Goal: Task Accomplishment & Management: Manage account settings

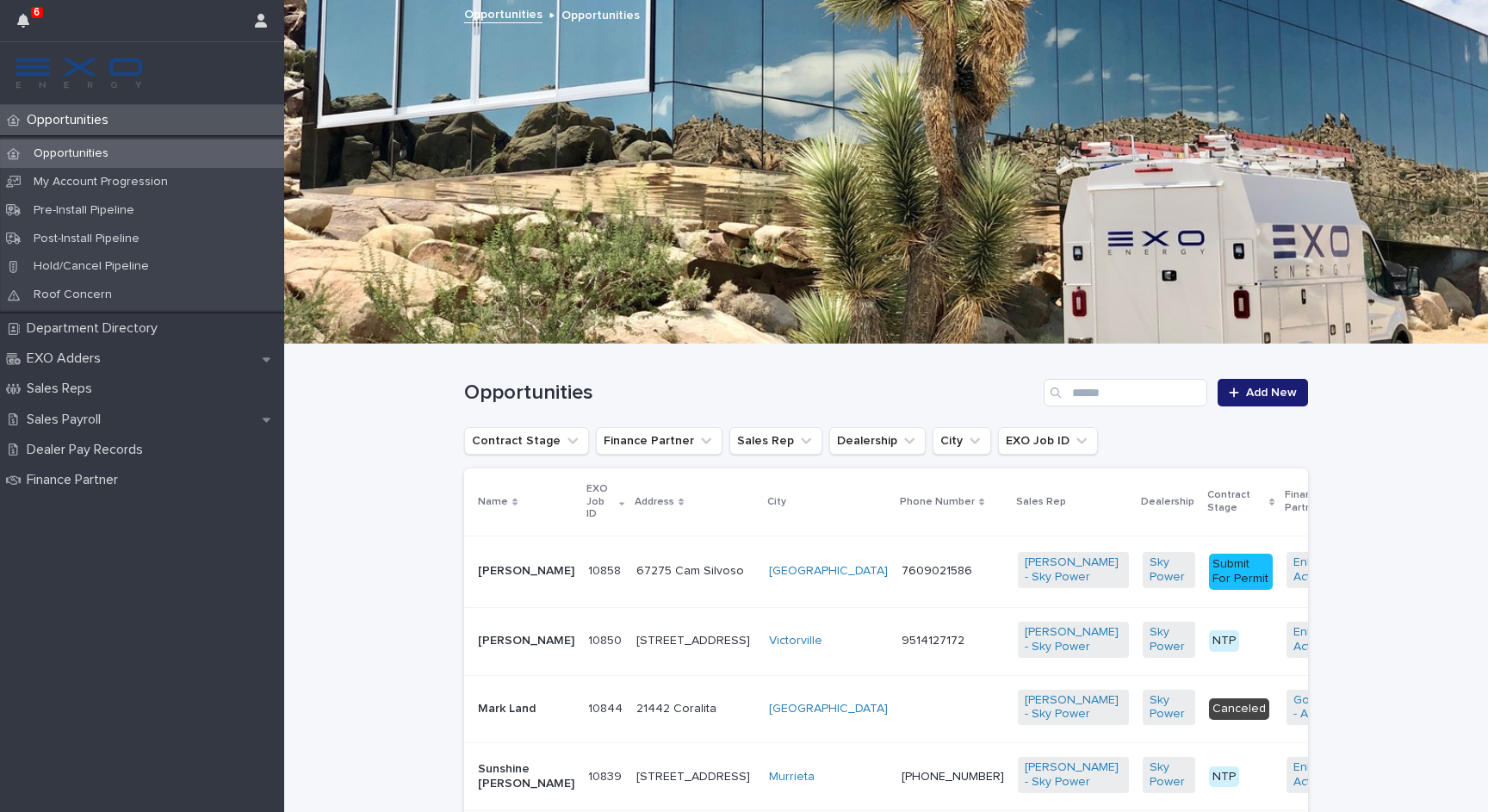
scroll to position [487, 0]
click at [265, 31] on button "button" at bounding box center [260, 20] width 32 height 42
click at [513, 510] on div at bounding box center [744, 406] width 1488 height 812
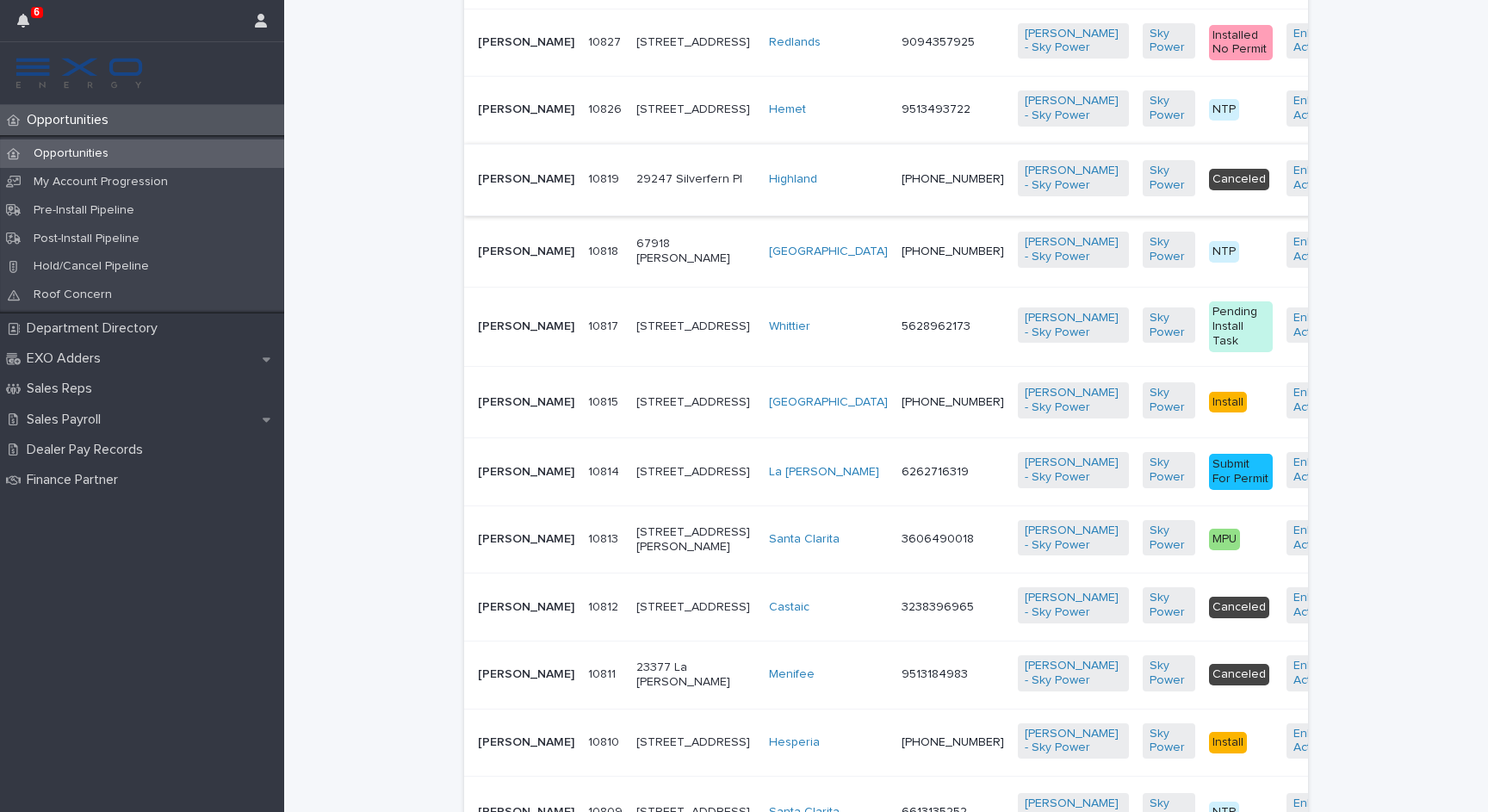
scroll to position [1115, 0]
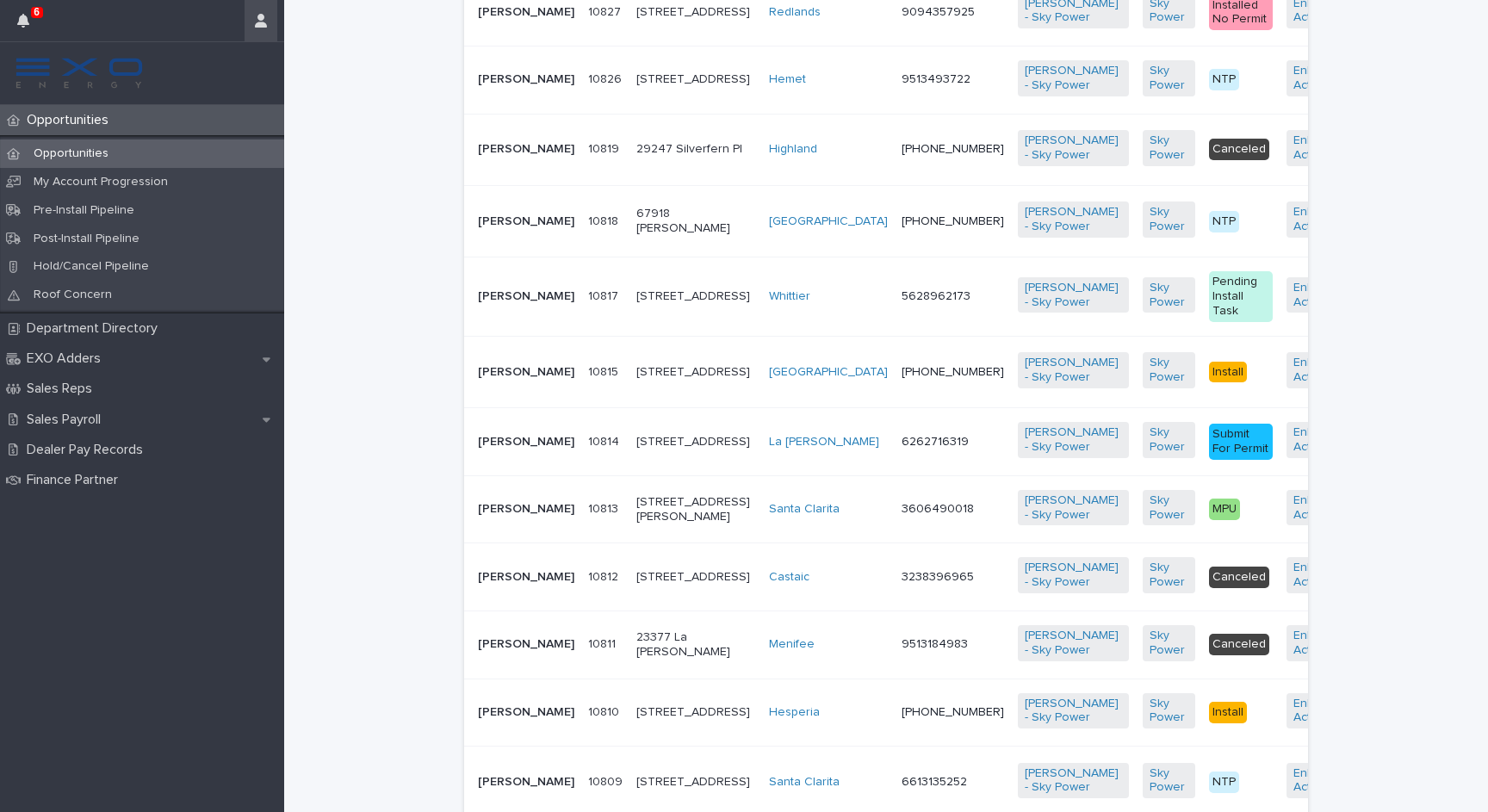
click at [256, 29] on button "button" at bounding box center [260, 20] width 32 height 42
click at [240, 81] on p "Log Out" at bounding box center [210, 73] width 108 height 30
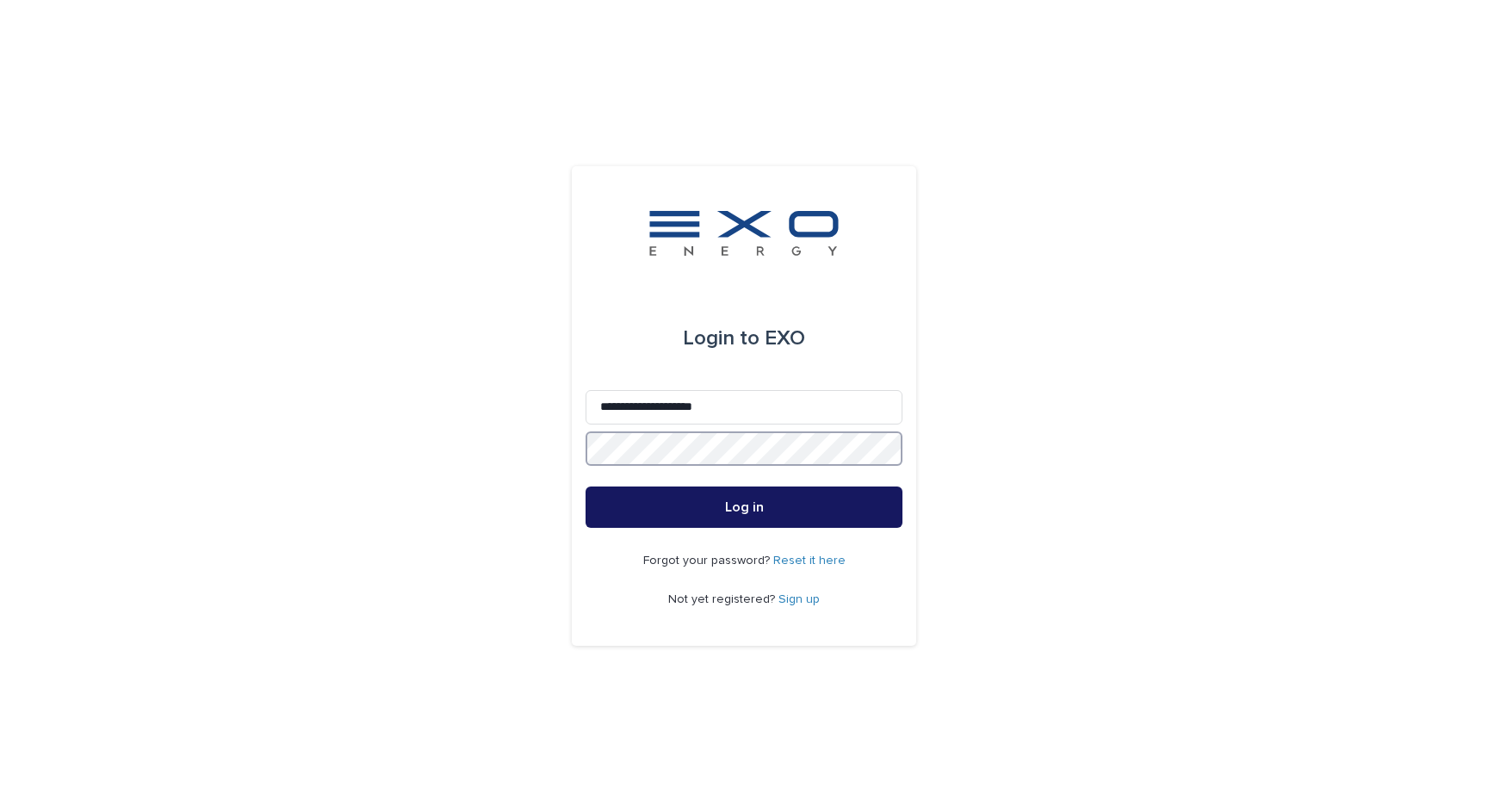
click at [744, 507] on button "Log in" at bounding box center [744, 507] width 317 height 42
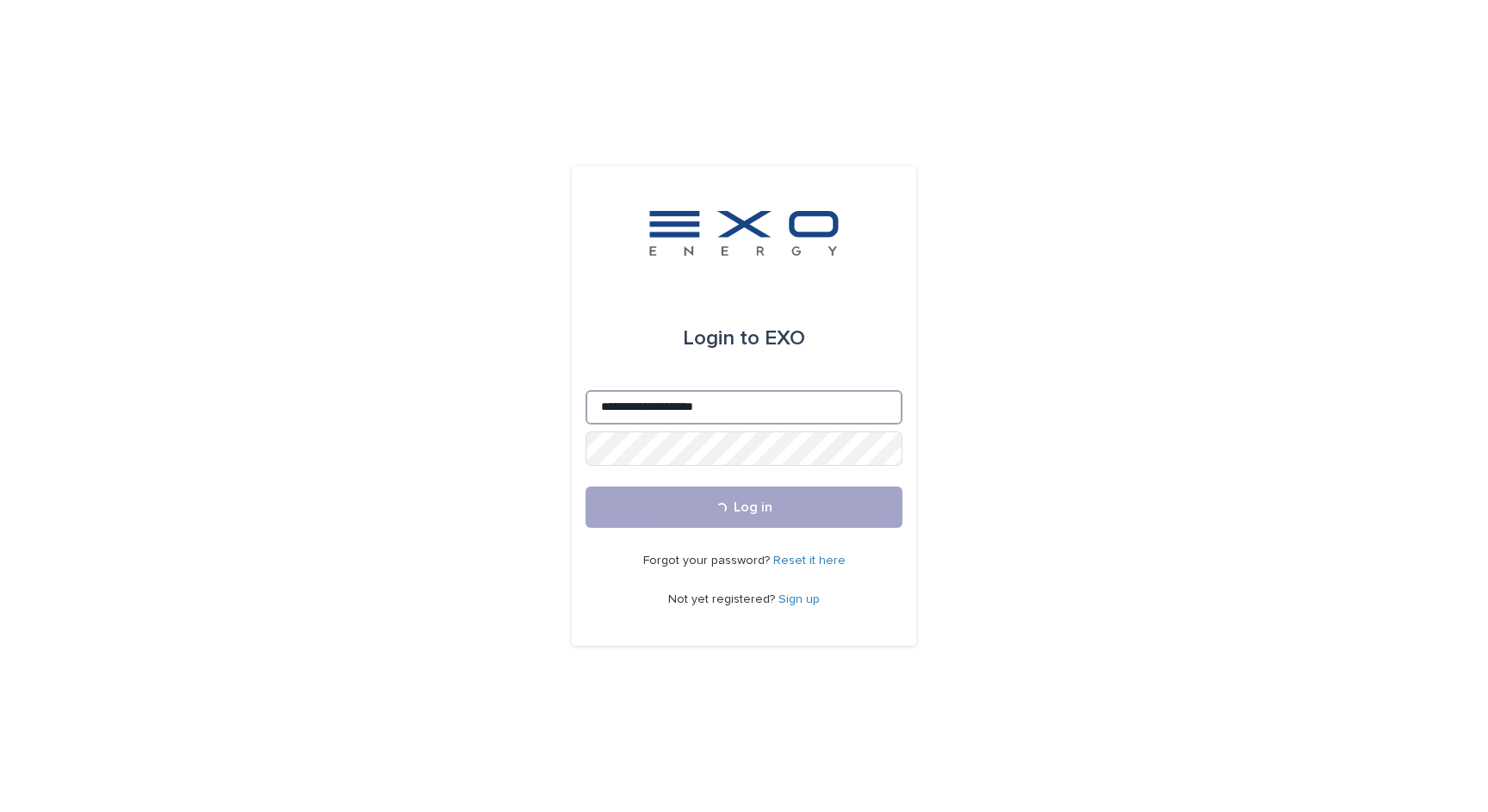
click at [673, 406] on input "**********" at bounding box center [744, 407] width 317 height 34
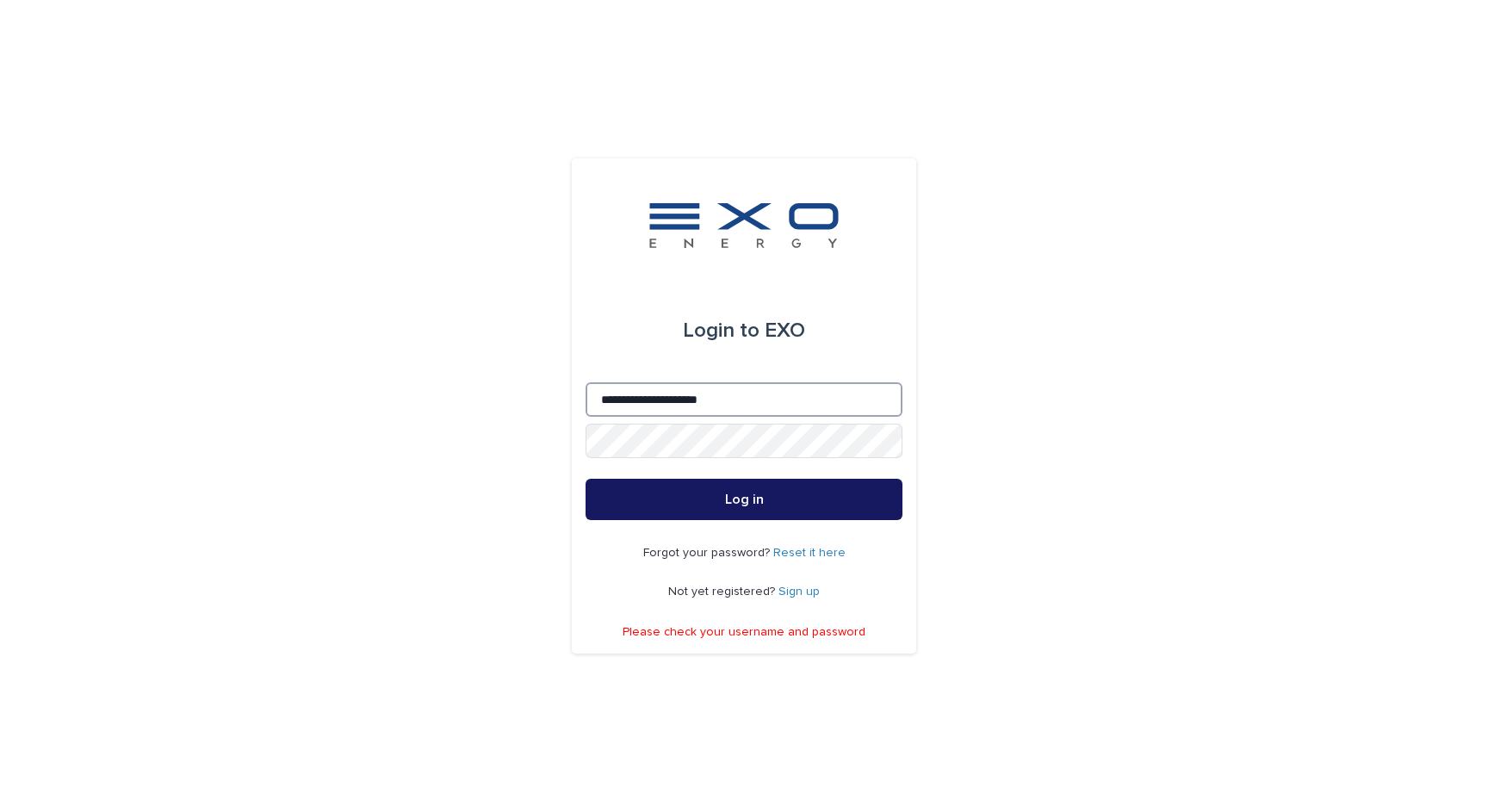
type input "**********"
click at [728, 511] on button "Log in" at bounding box center [744, 499] width 317 height 42
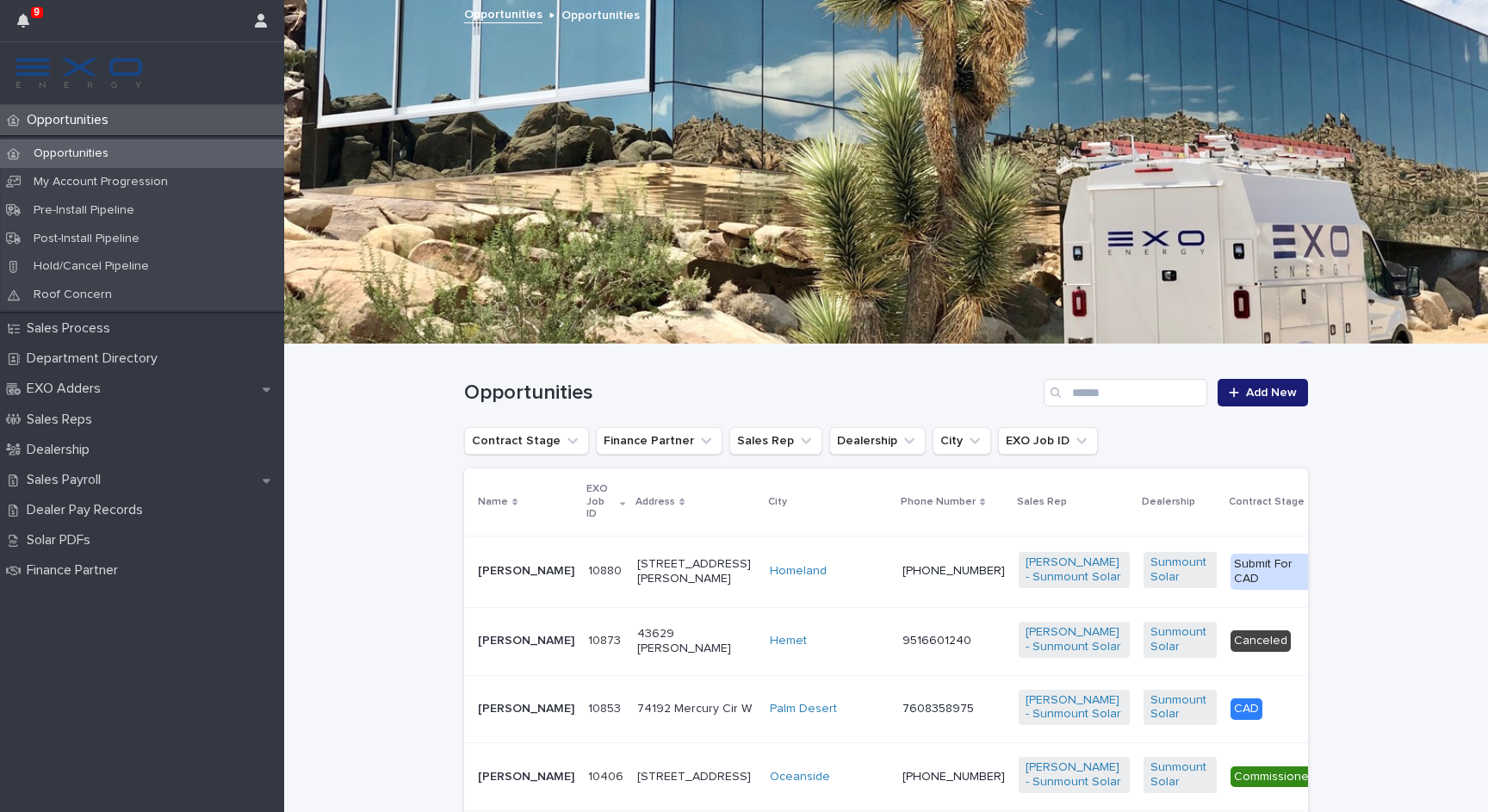
click at [519, 571] on p "Leah Waggener" at bounding box center [526, 572] width 96 height 15
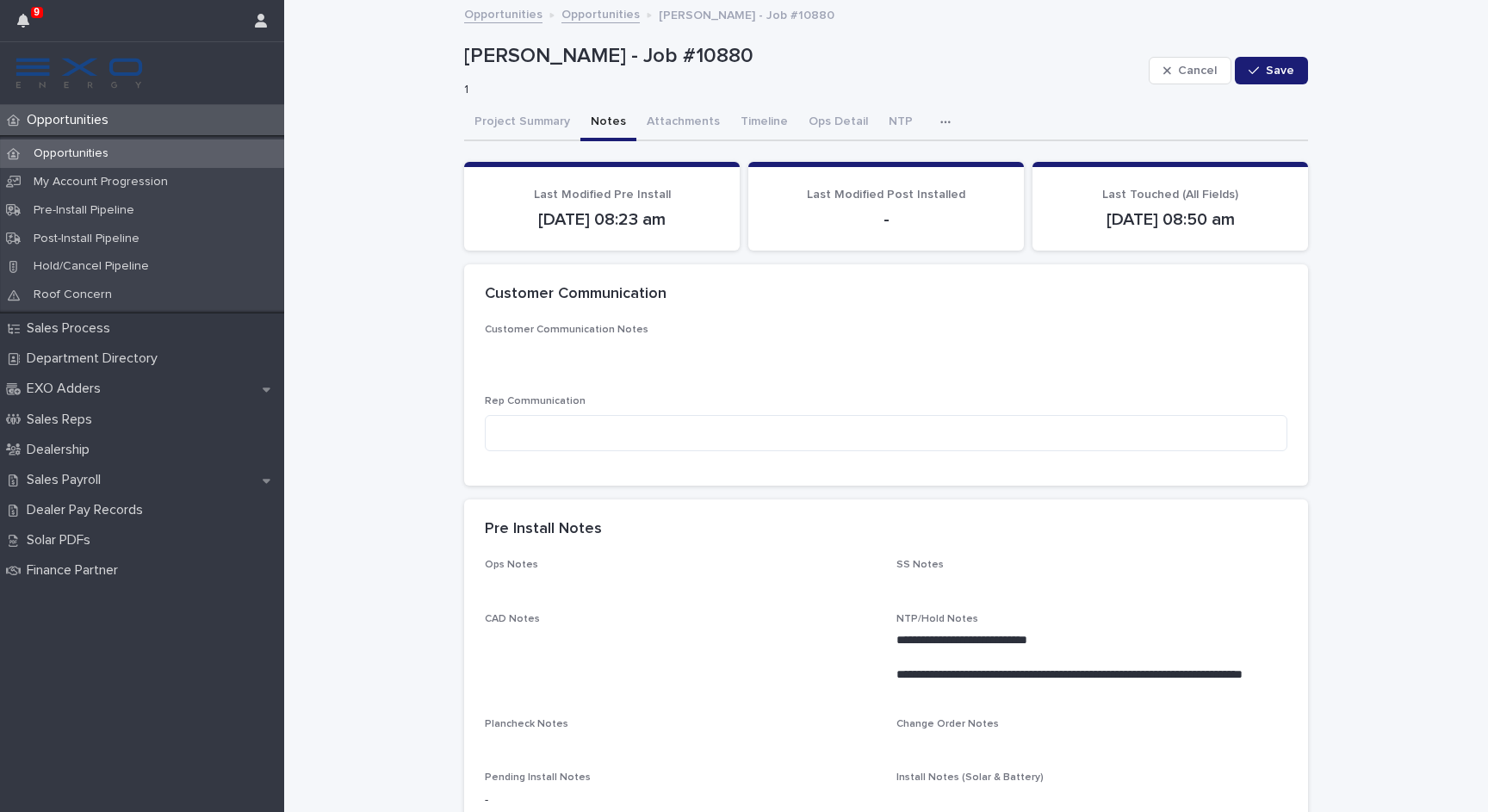
click at [606, 120] on button "Notes" at bounding box center [608, 123] width 56 height 36
click at [941, 117] on icon "button" at bounding box center [945, 122] width 10 height 12
click at [897, 154] on button "Activity" at bounding box center [886, 167] width 114 height 26
click at [590, 127] on button "Notes" at bounding box center [608, 123] width 56 height 36
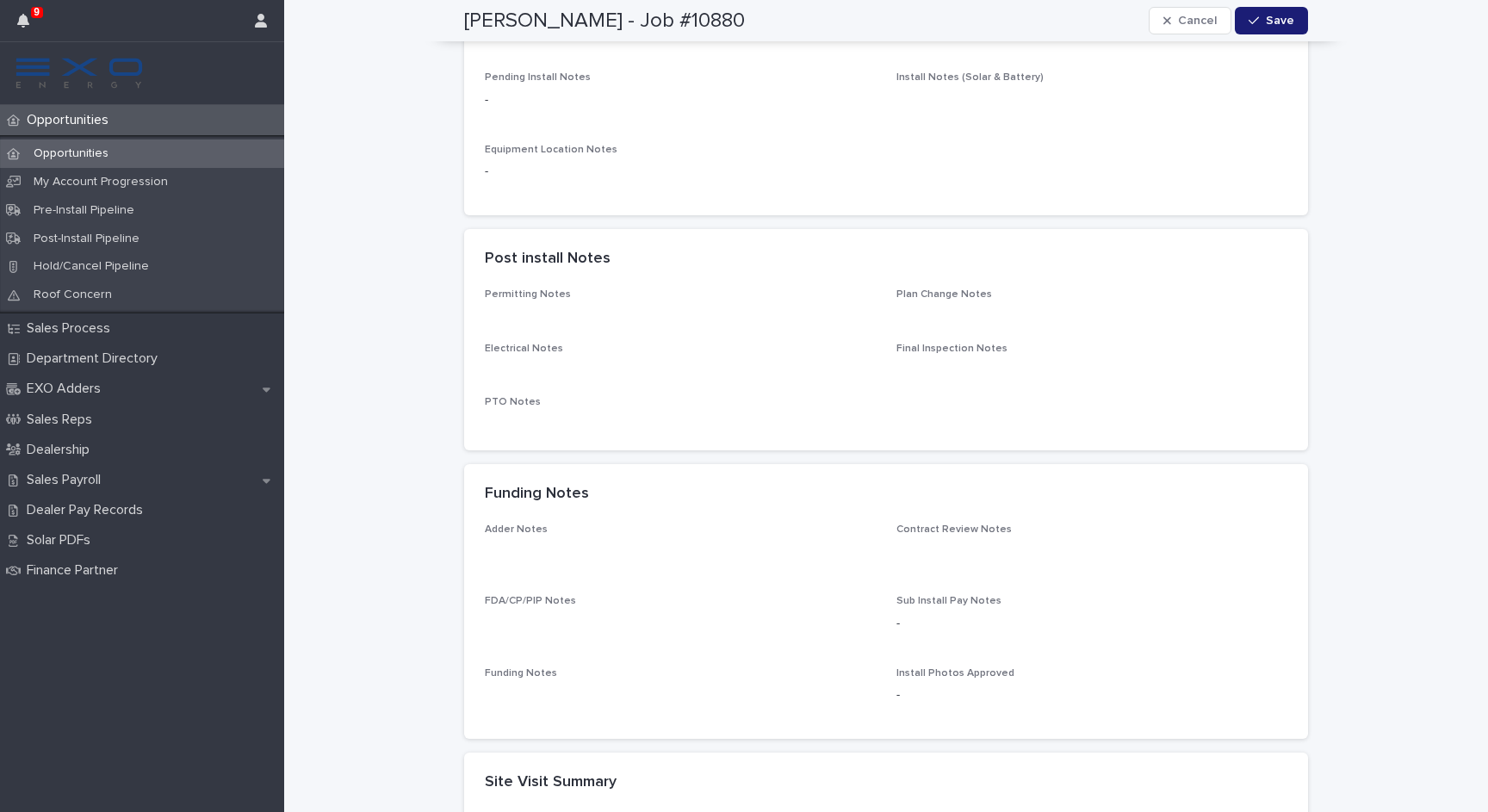
scroll to position [740, 0]
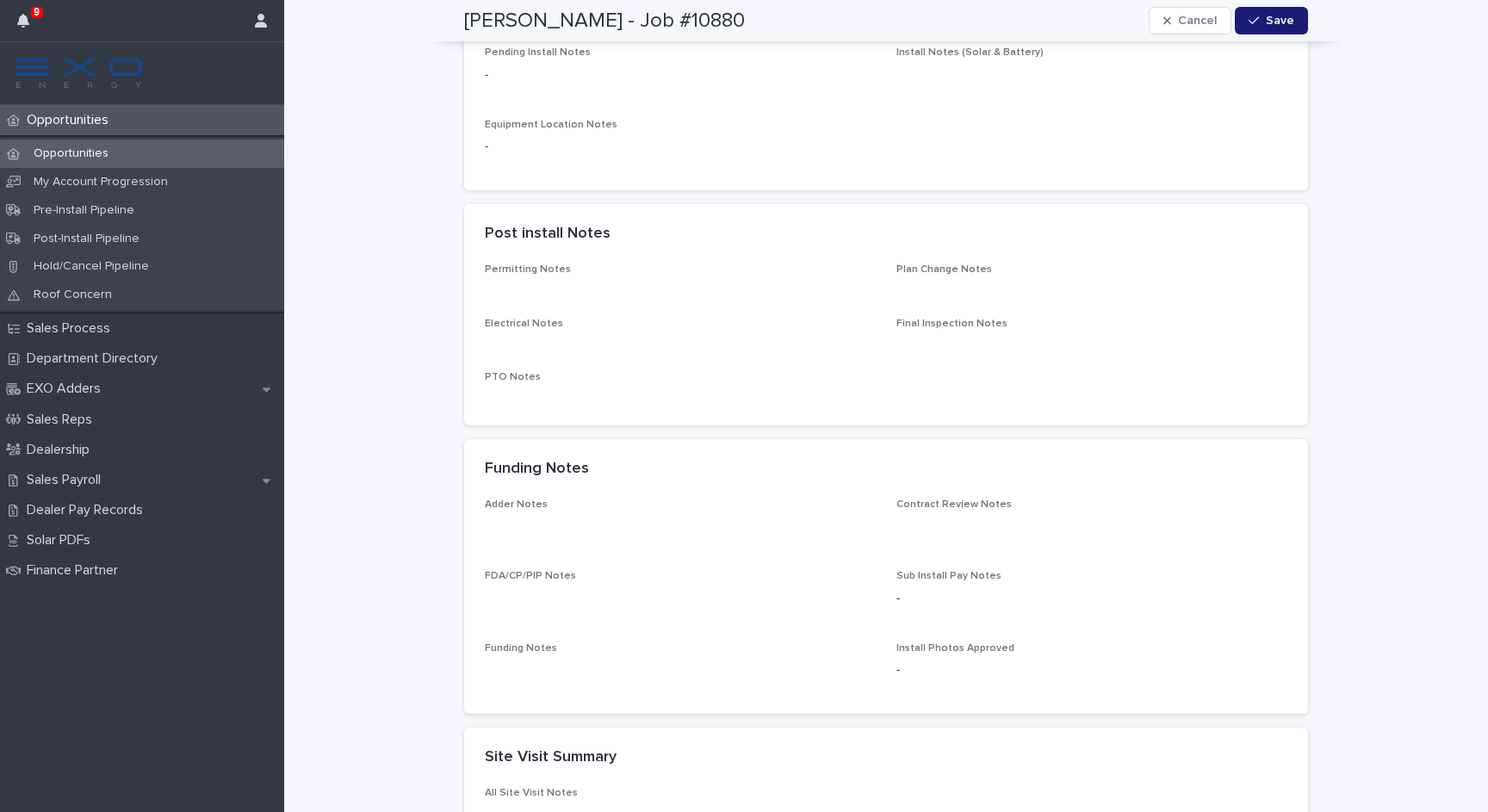
click at [127, 122] on div "Opportunities" at bounding box center [141, 120] width 284 height 31
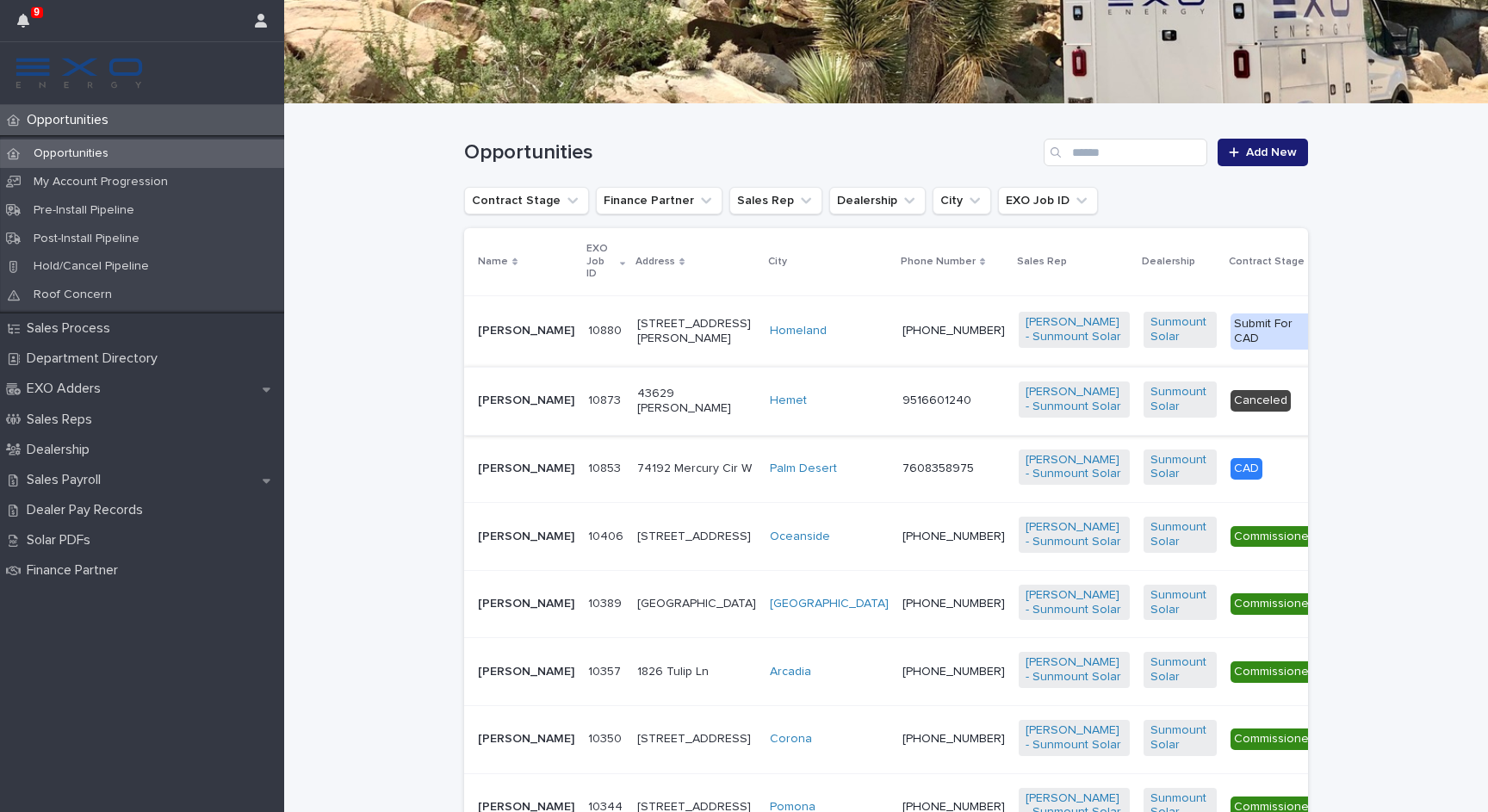
scroll to position [243, 0]
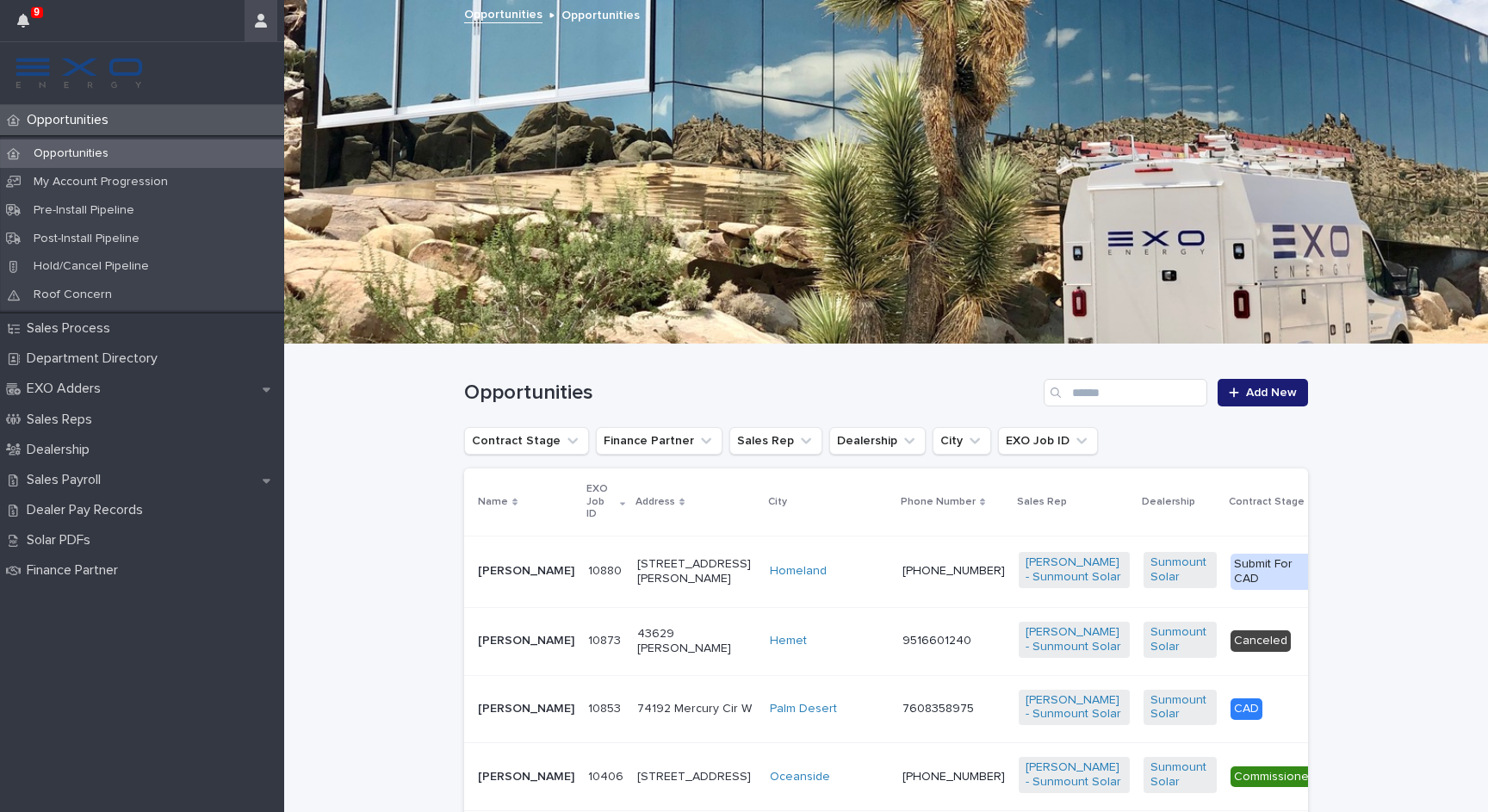
click at [255, 16] on icon "button" at bounding box center [261, 20] width 12 height 14
click at [202, 81] on p "Log Out" at bounding box center [210, 73] width 108 height 30
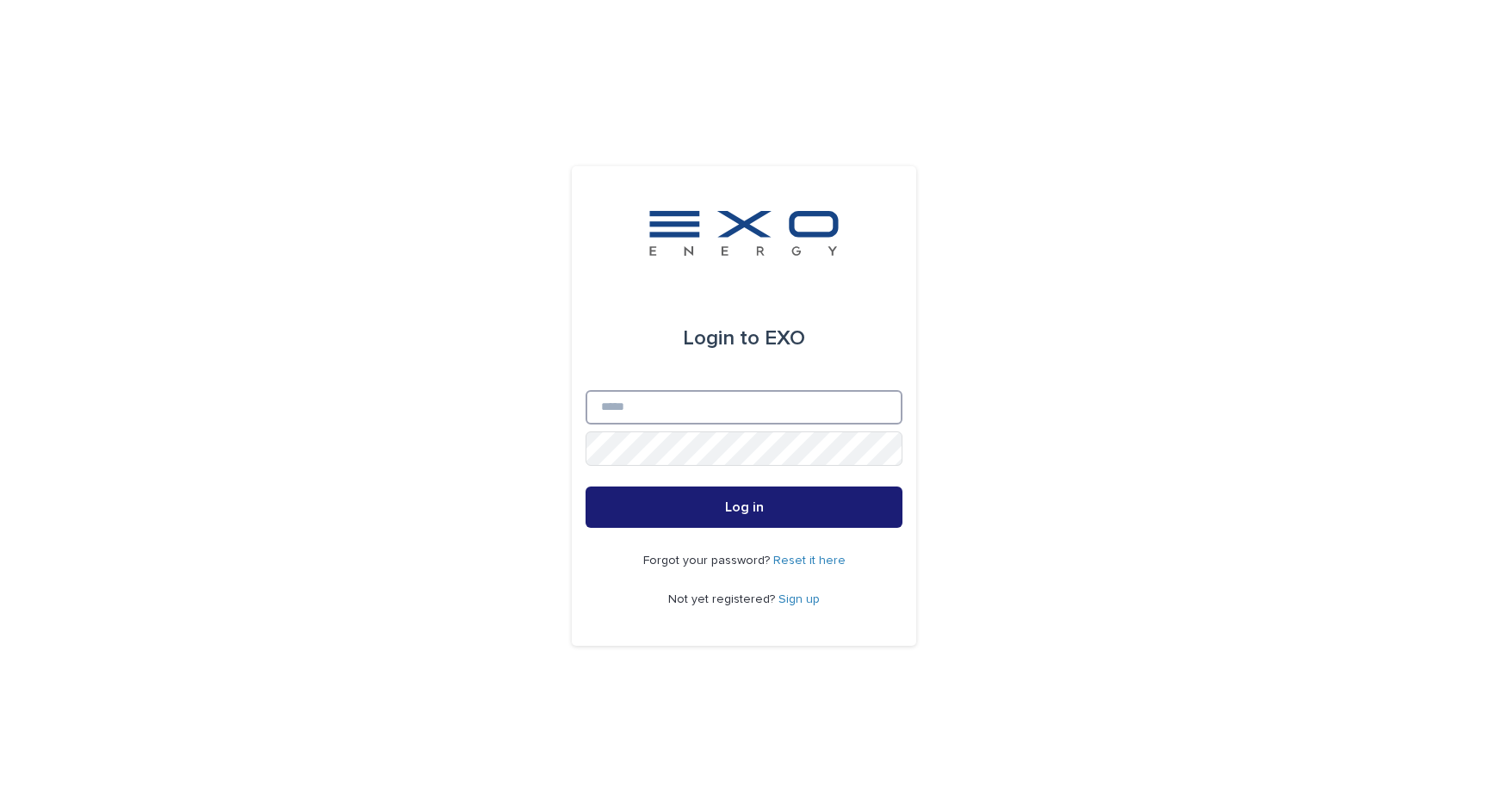
type input "**********"
click at [670, 518] on button "Log in" at bounding box center [744, 507] width 317 height 42
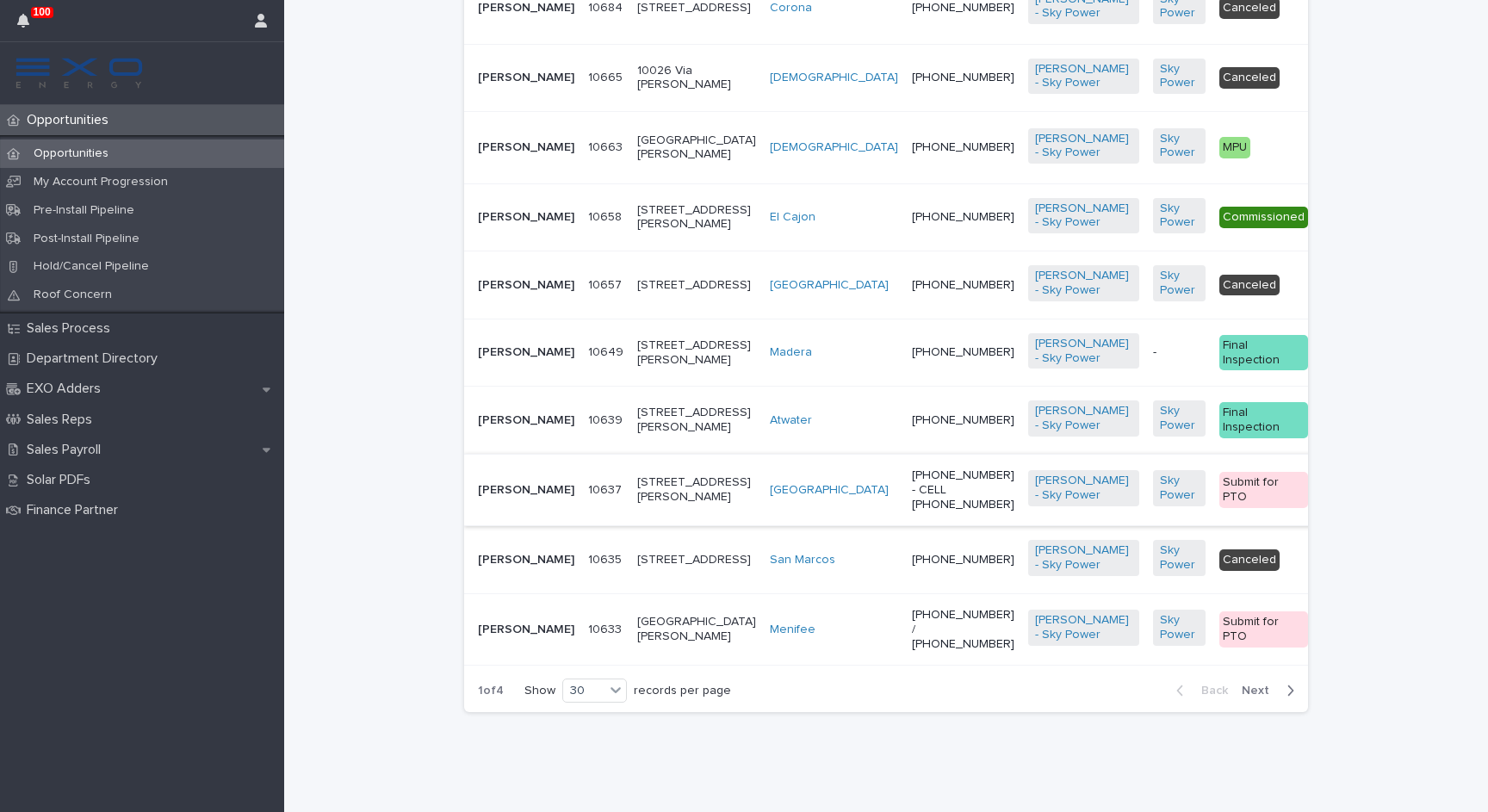
scroll to position [2688, 0]
